Goal: Task Accomplishment & Management: Manage account settings

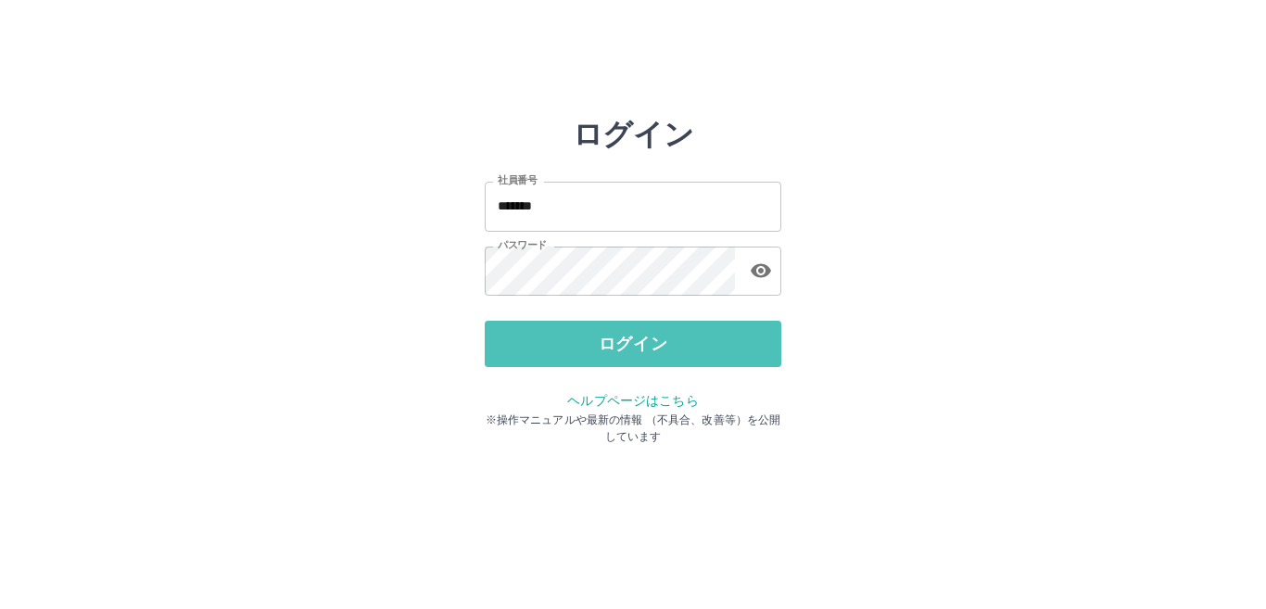
click at [640, 340] on button "ログイン" at bounding box center [633, 344] width 297 height 46
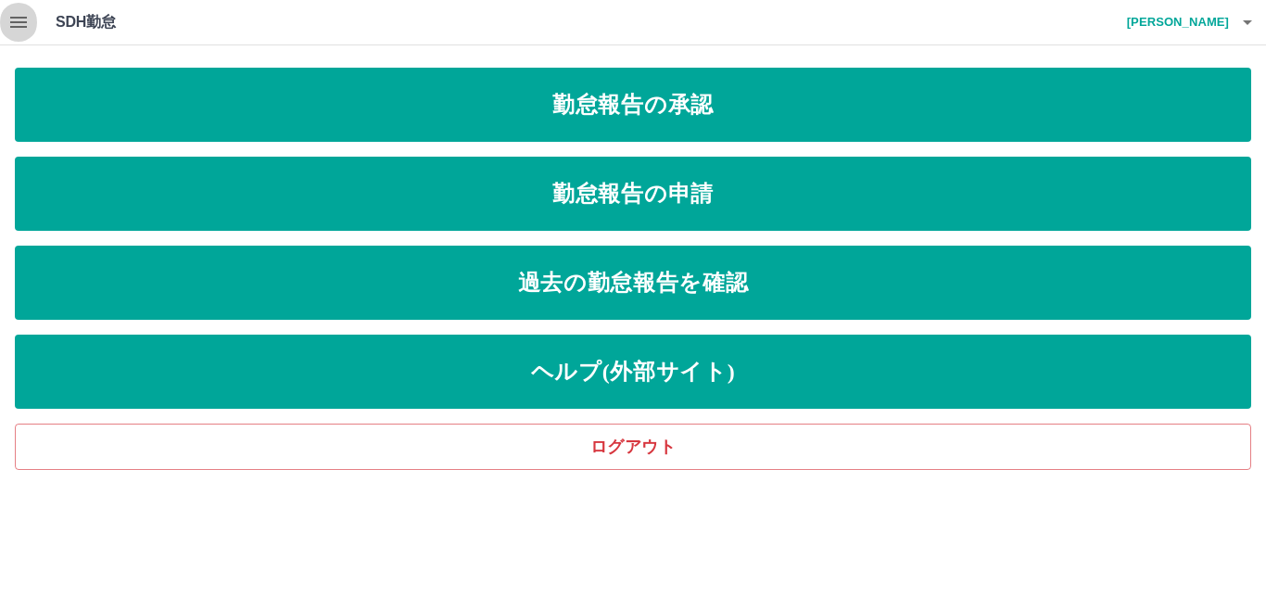
click at [11, 19] on icon "button" at bounding box center [18, 22] width 17 height 11
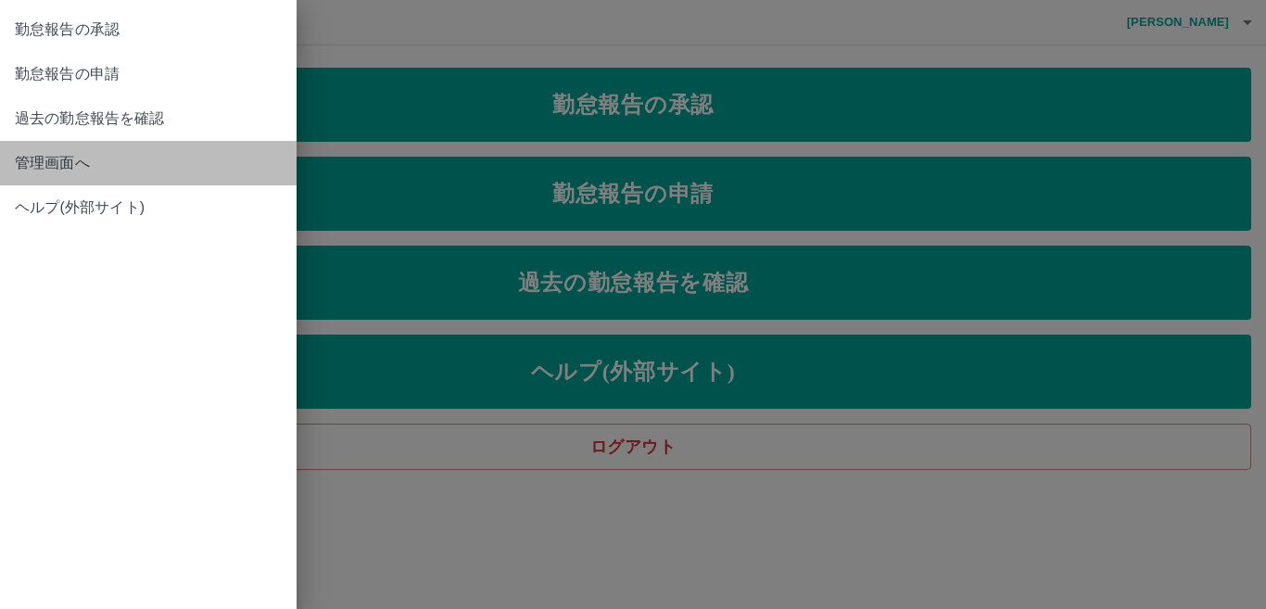
click at [69, 161] on span "管理画面へ" at bounding box center [148, 163] width 267 height 22
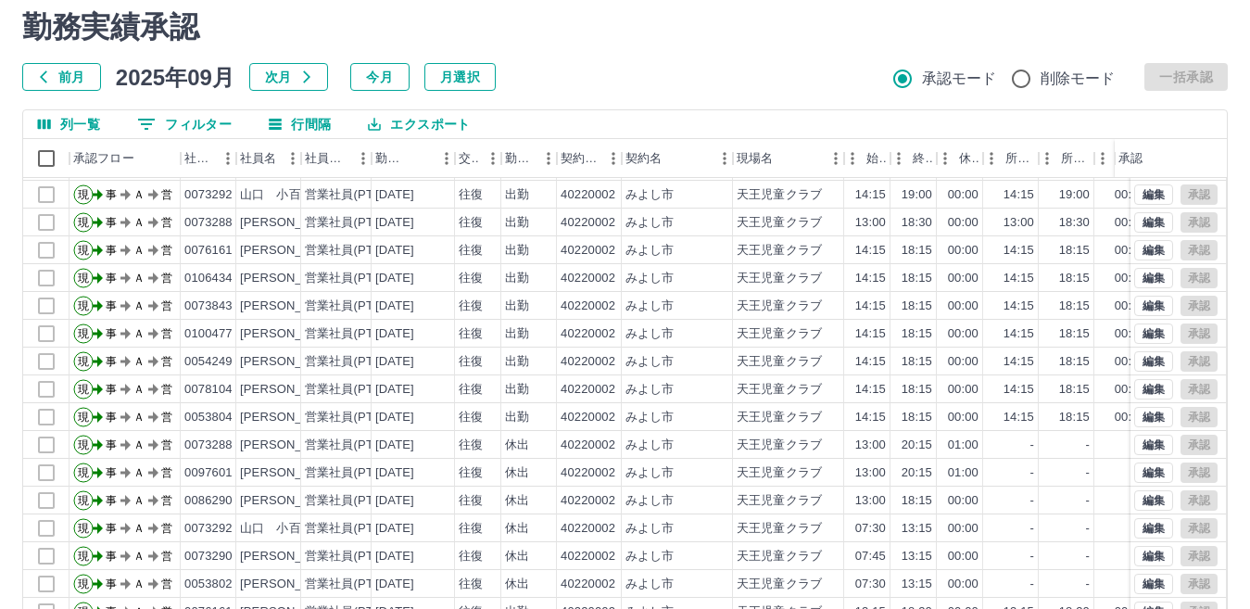
scroll to position [174, 0]
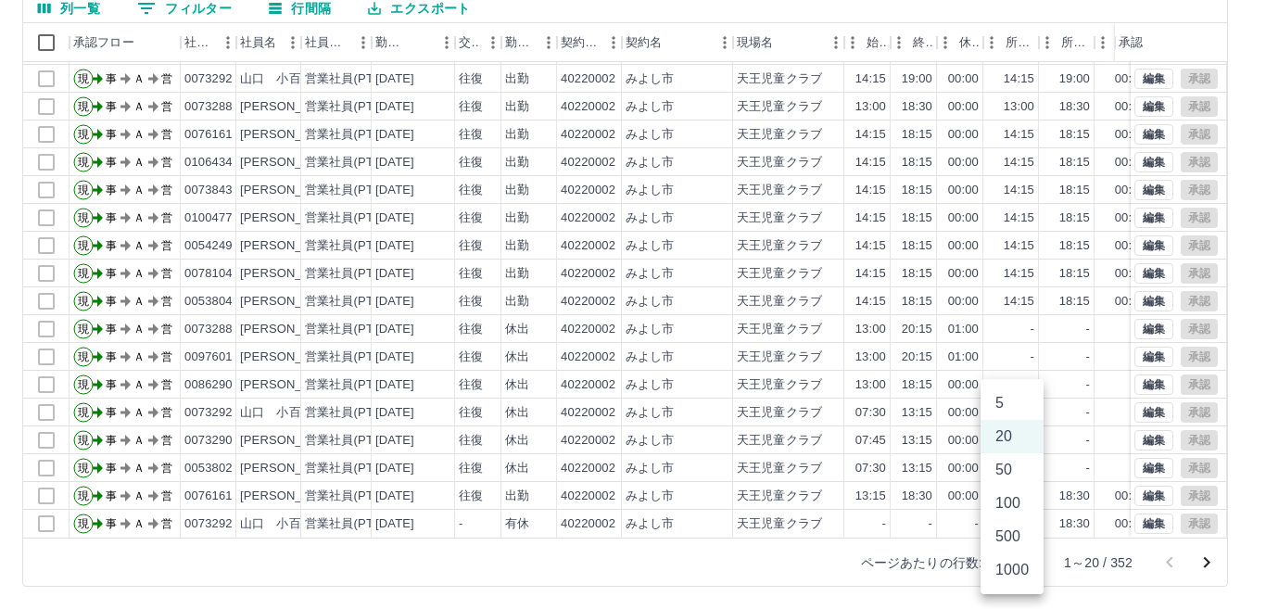
click at [1022, 563] on body "SDH勤怠 今藤　あゆみ 勤務実績承認 前月 2025年09月 次月 今月 月選択 承認モード 削除モード 一括承認 列一覧 0 フィルター 行間隔 エクスポ…" at bounding box center [633, 217] width 1266 height 783
click at [1017, 569] on li "1000" at bounding box center [1011, 569] width 63 height 33
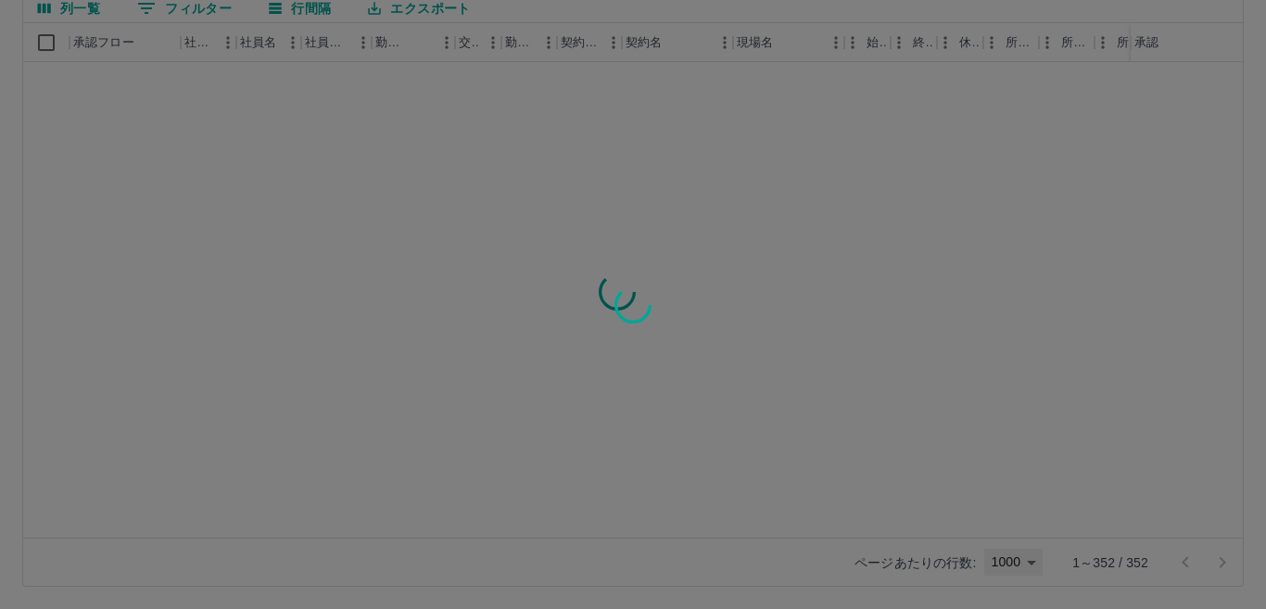
type input "****"
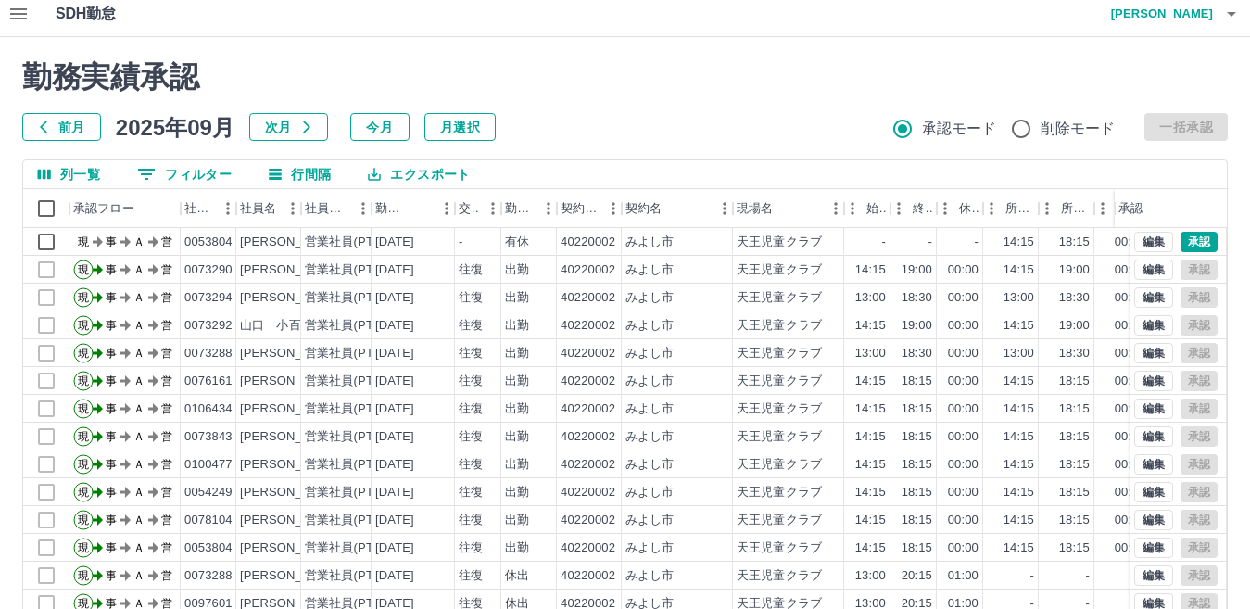
scroll to position [0, 0]
